Goal: Task Accomplishment & Management: Complete application form

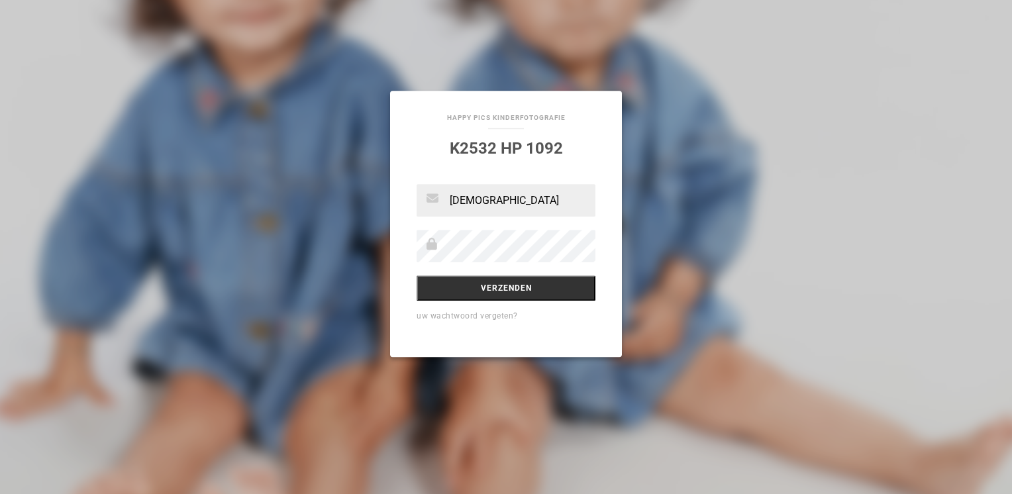
type input "[EMAIL_ADDRESS][DOMAIN_NAME]"
click at [417, 276] on input "Verzenden" at bounding box center [506, 288] width 179 height 25
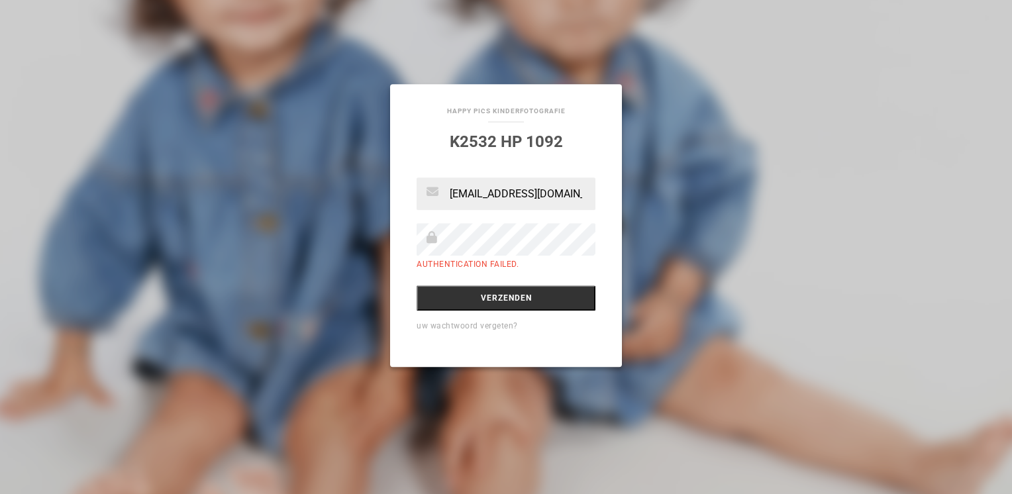
click at [417, 286] on input "Verzenden" at bounding box center [506, 298] width 179 height 25
drag, startPoint x: 564, startPoint y: 192, endPoint x: 354, endPoint y: 215, distance: 211.3
click at [354, 215] on div "Happy Pics Kinderfotografie K2532 HP 1092 esrakarakas@live.nl Authentication fa…" at bounding box center [506, 247] width 1012 height 494
type input "mailesrakarakas@gmail.com"
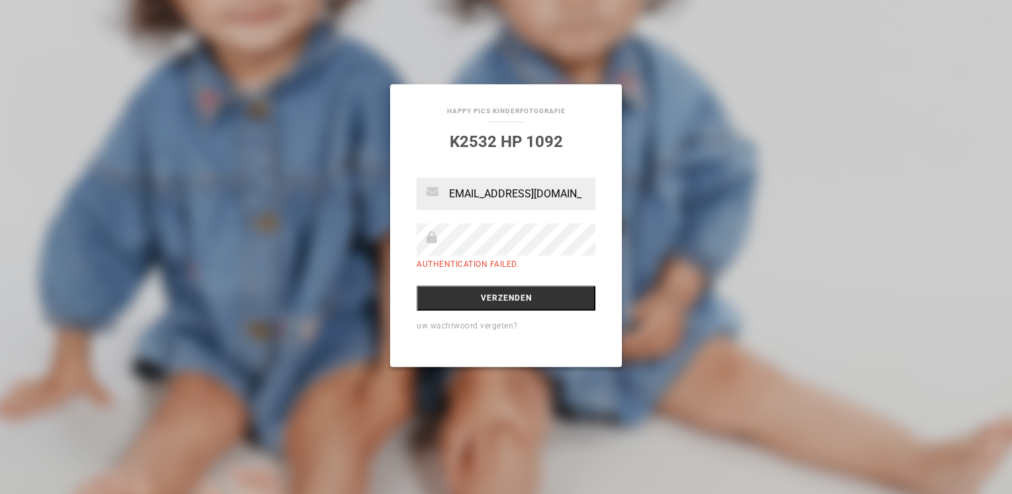
scroll to position [0, 0]
click at [417, 286] on input "Verzenden" at bounding box center [506, 298] width 179 height 25
